Goal: Task Accomplishment & Management: Manage account settings

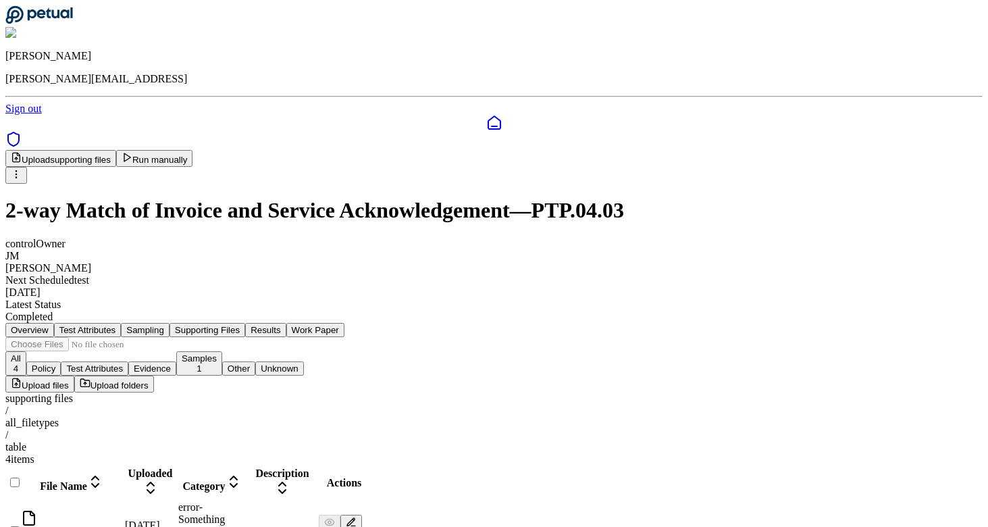
scroll to position [57, 0]
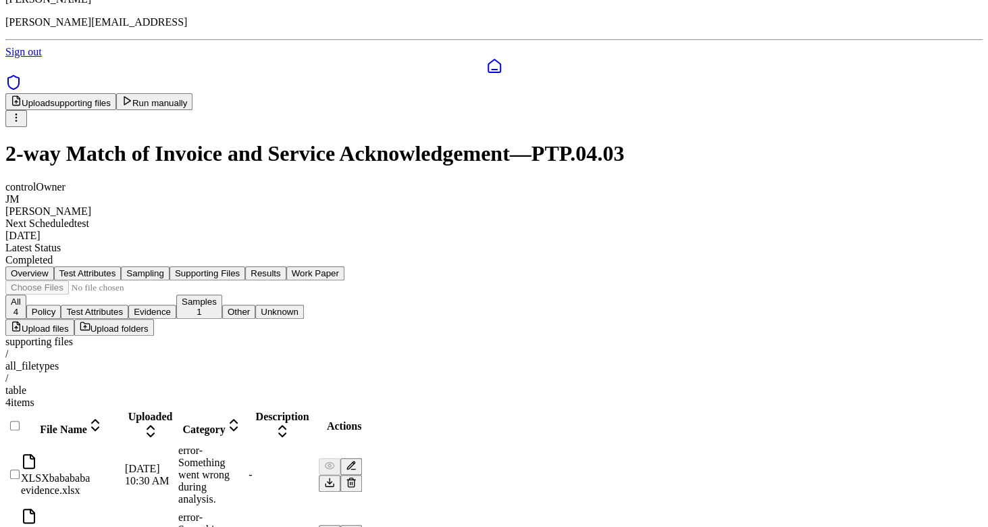
click at [138, 335] on div "supporting files" at bounding box center [493, 341] width 977 height 12
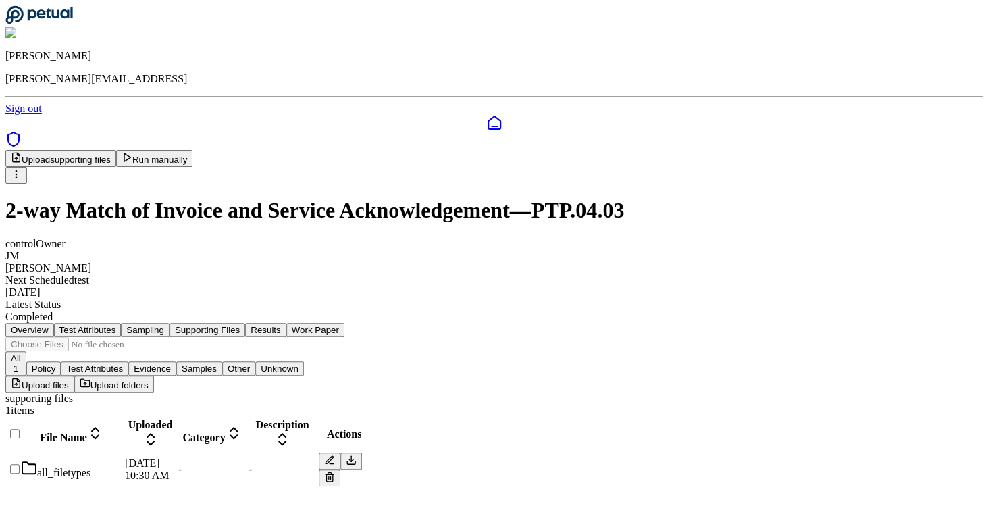
click at [18, 427] on div at bounding box center [12, 434] width 11 height 14
click at [18, 441] on div at bounding box center [12, 441] width 11 height 0
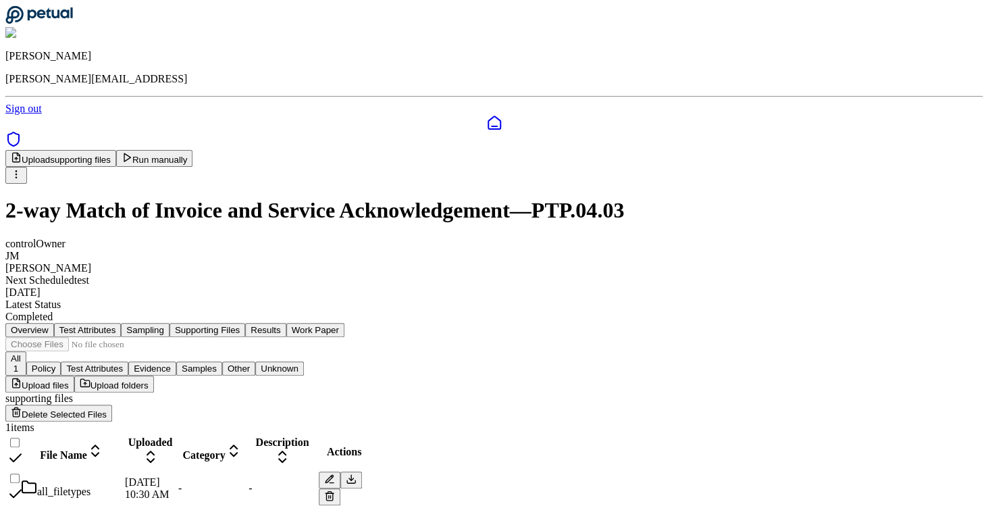
click at [112, 404] on button "Delete Selected Files" at bounding box center [58, 412] width 107 height 17
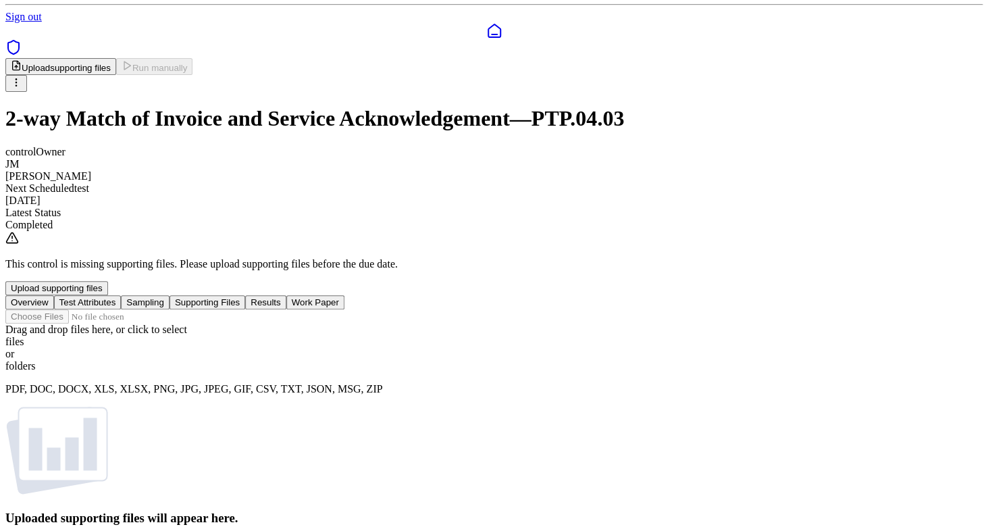
scroll to position [105, 0]
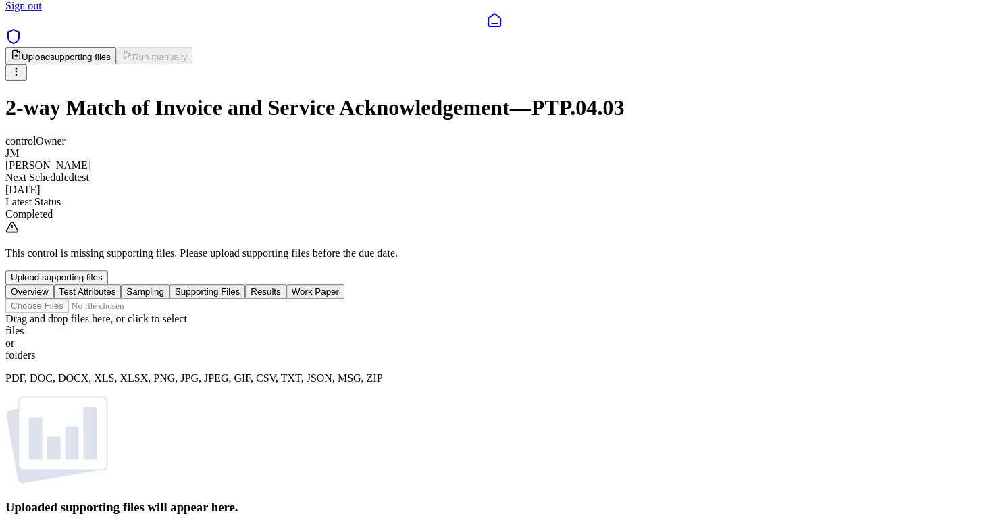
click at [589, 325] on div "files" at bounding box center [493, 331] width 977 height 12
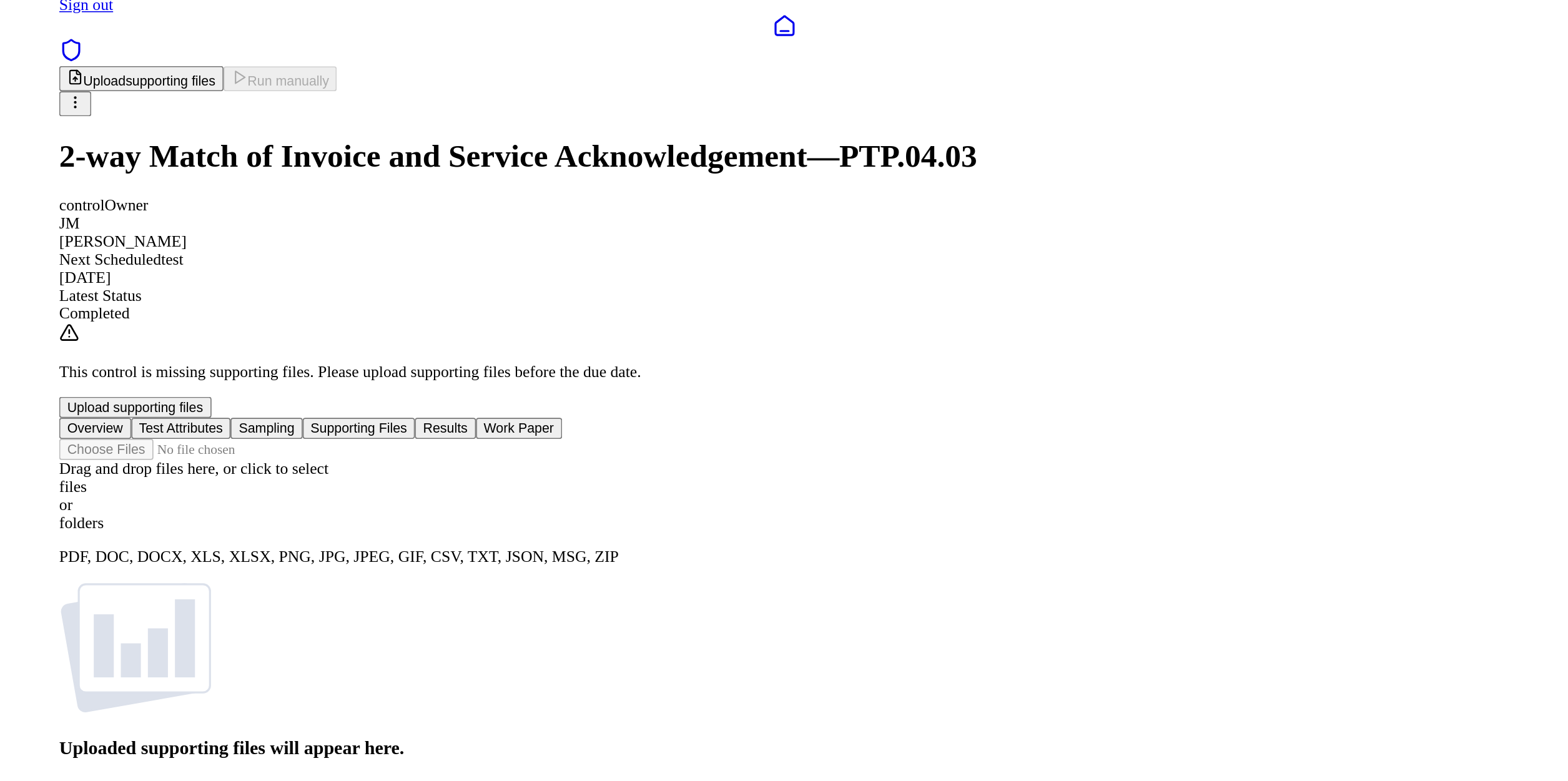
scroll to position [0, 0]
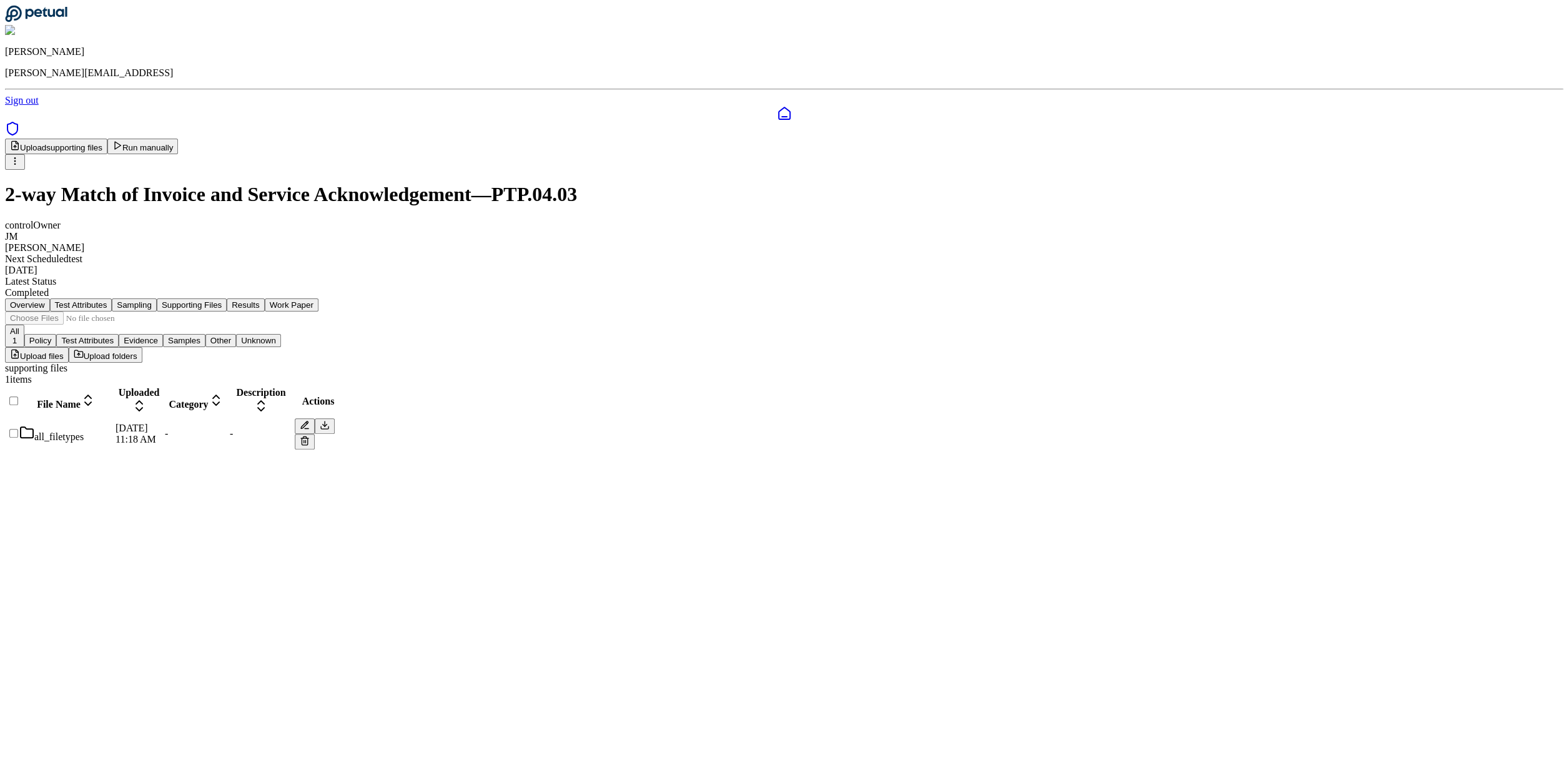
click at [113, 426] on div "all_filetypes" at bounding box center [66, 434] width 93 height 18
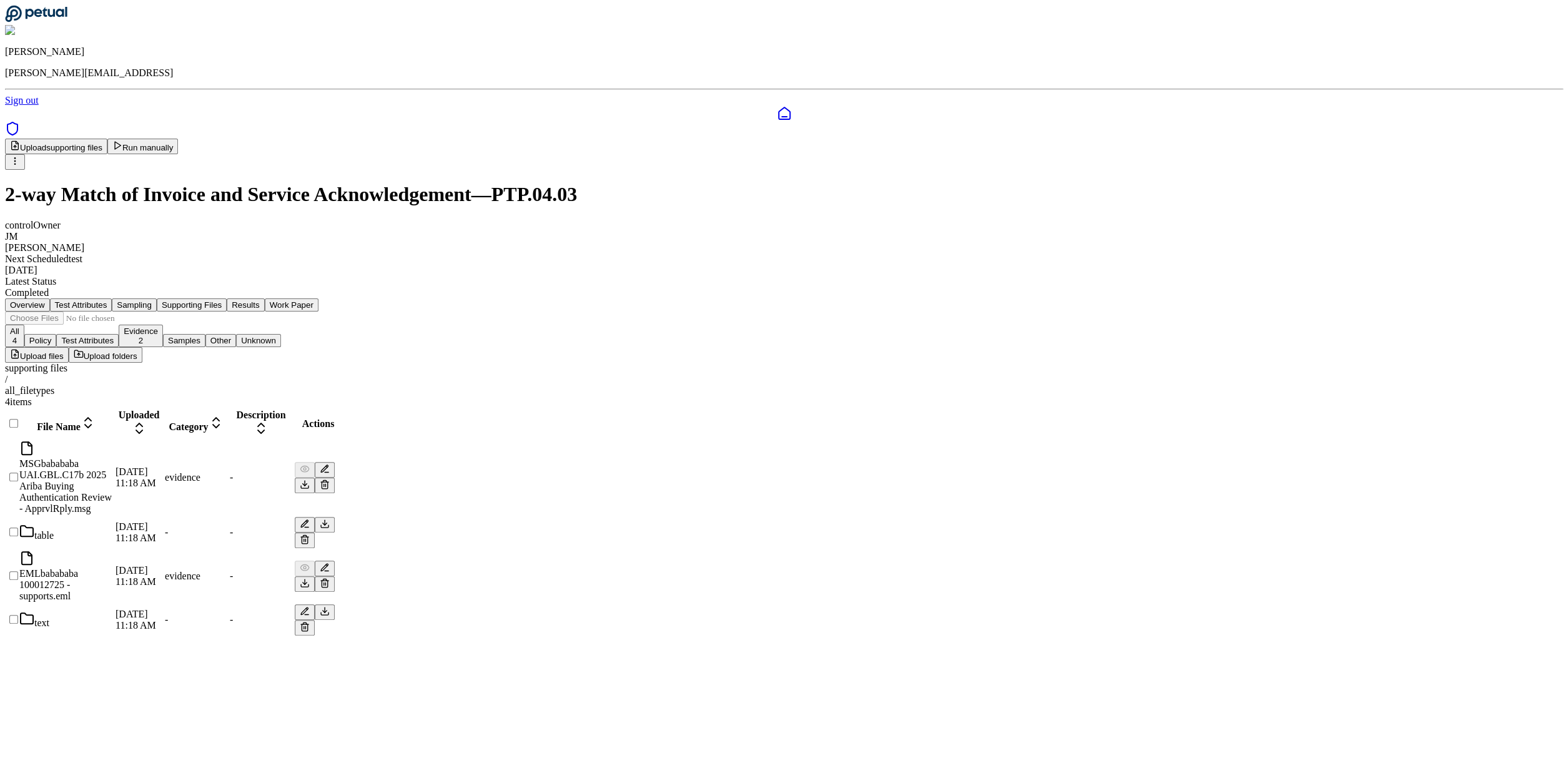
click at [113, 524] on div "table" at bounding box center [66, 532] width 93 height 18
